Goal: Navigation & Orientation: Find specific page/section

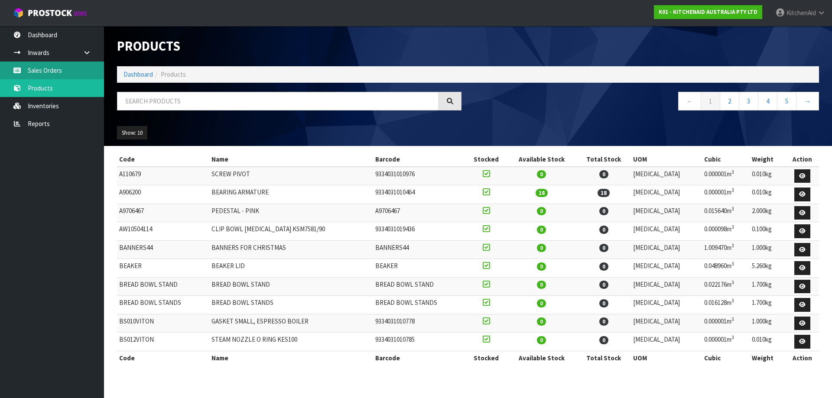
click at [58, 67] on link "Sales Orders" at bounding box center [52, 71] width 104 height 18
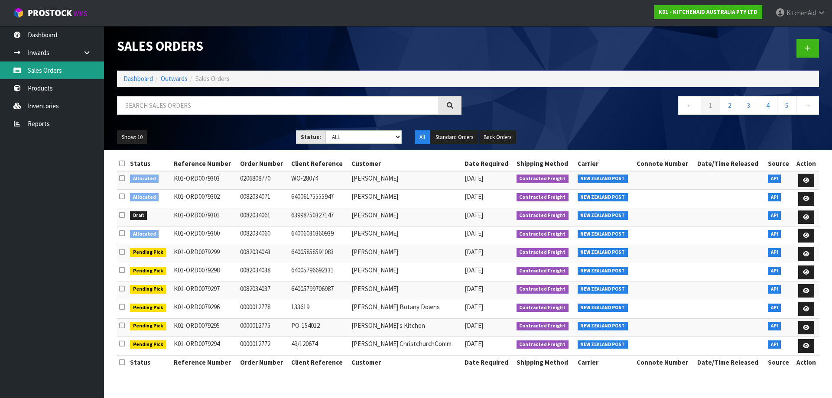
click at [50, 71] on link "Sales Orders" at bounding box center [52, 71] width 104 height 18
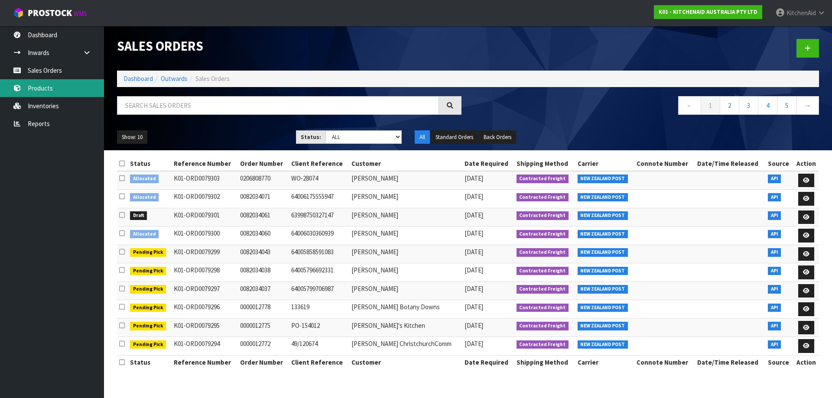
click at [60, 89] on link "Products" at bounding box center [52, 88] width 104 height 18
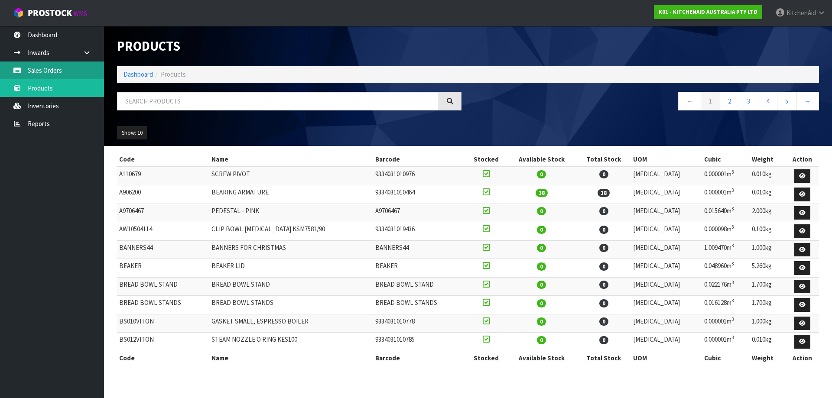
click at [54, 66] on link "Sales Orders" at bounding box center [52, 71] width 104 height 18
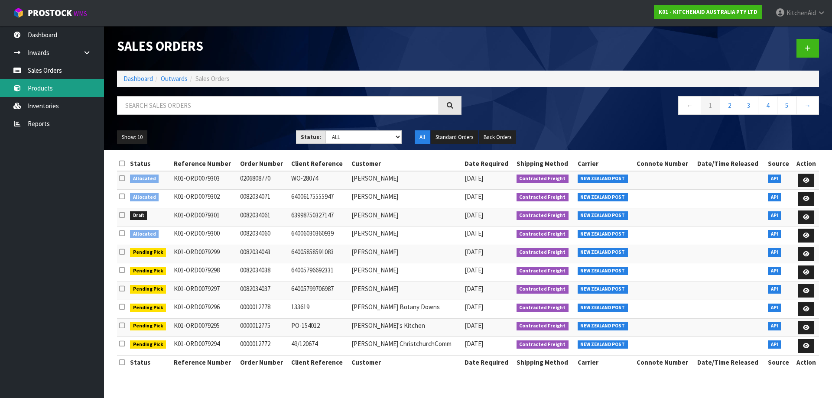
click at [57, 91] on link "Products" at bounding box center [52, 88] width 104 height 18
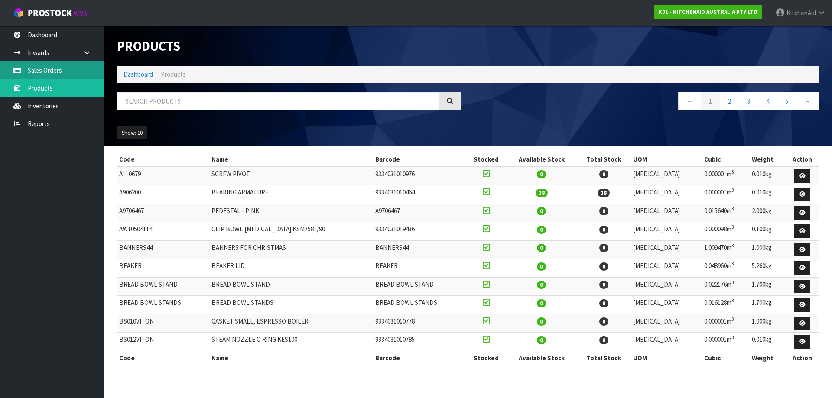
click at [53, 67] on link "Sales Orders" at bounding box center [52, 71] width 104 height 18
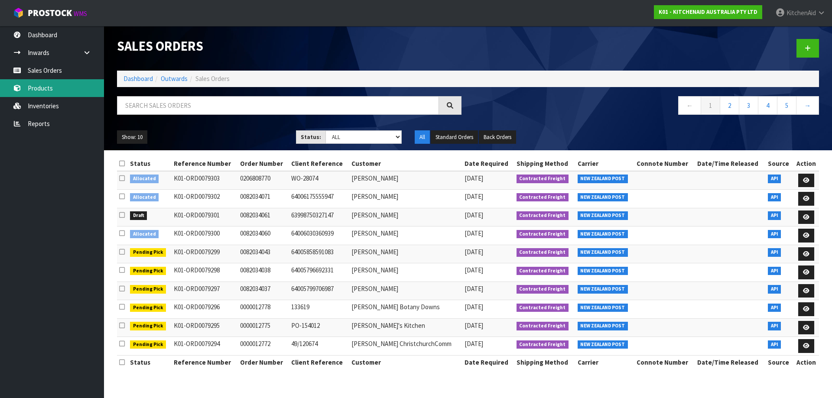
click at [43, 88] on link "Products" at bounding box center [52, 88] width 104 height 18
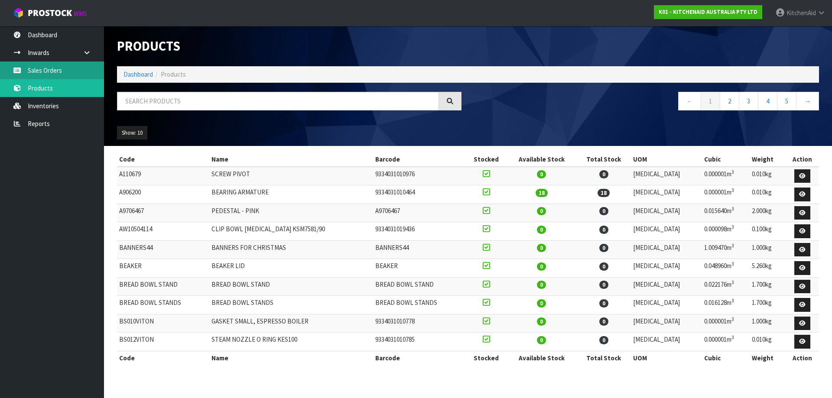
click at [49, 66] on link "Sales Orders" at bounding box center [52, 71] width 104 height 18
